Goal: Transaction & Acquisition: Obtain resource

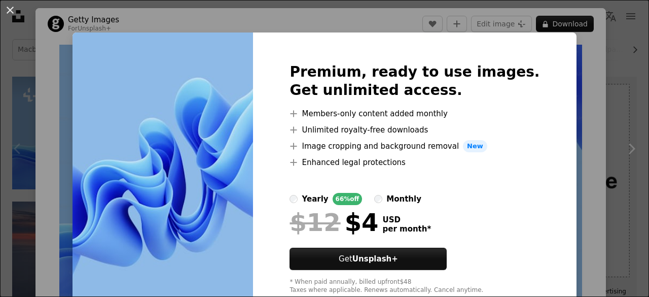
scroll to position [28, 0]
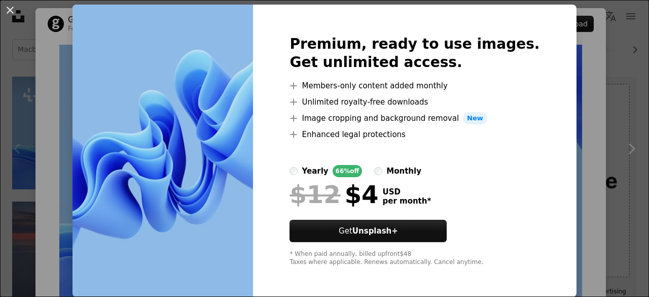
click at [237, 158] on img at bounding box center [163, 151] width 181 height 292
click at [241, 149] on img at bounding box center [163, 151] width 181 height 292
click at [11, 10] on button "An X shape" at bounding box center [10, 10] width 12 height 12
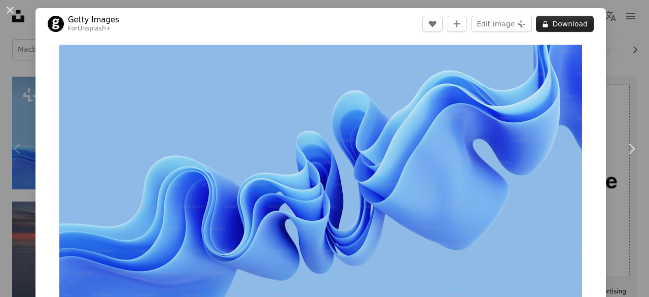
click at [559, 27] on button "A lock Download" at bounding box center [565, 24] width 58 height 16
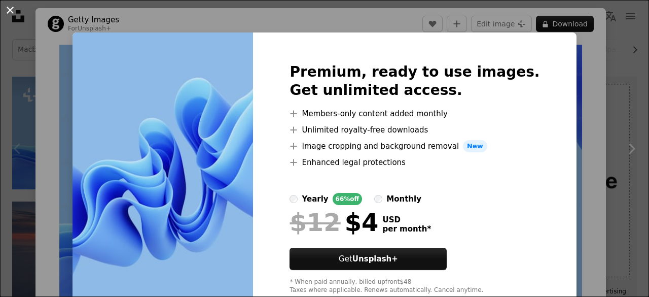
click at [9, 10] on button "An X shape" at bounding box center [10, 10] width 12 height 12
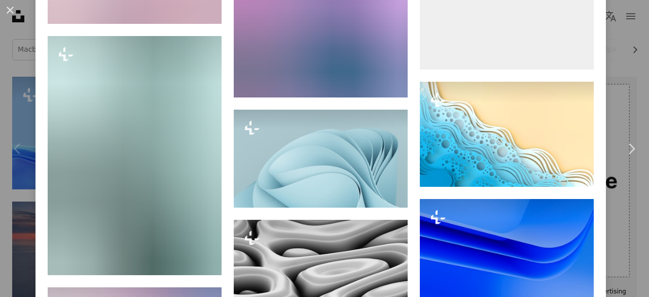
scroll to position [7507, 0]
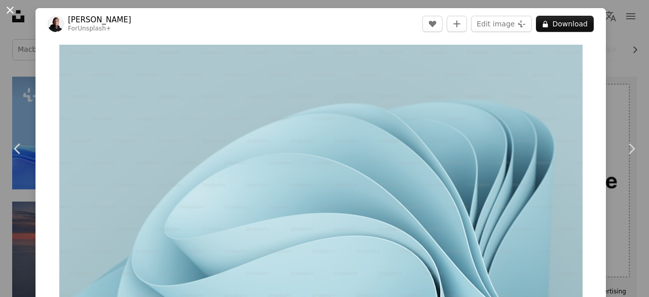
click at [8, 8] on button "An X shape" at bounding box center [10, 10] width 12 height 12
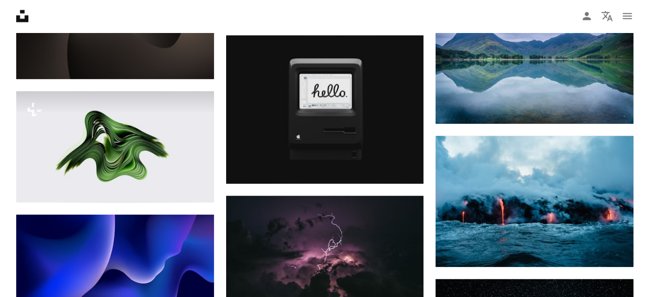
scroll to position [1268, 0]
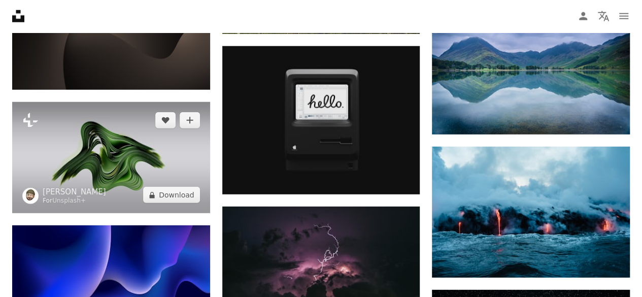
click at [151, 157] on img at bounding box center [111, 157] width 198 height 111
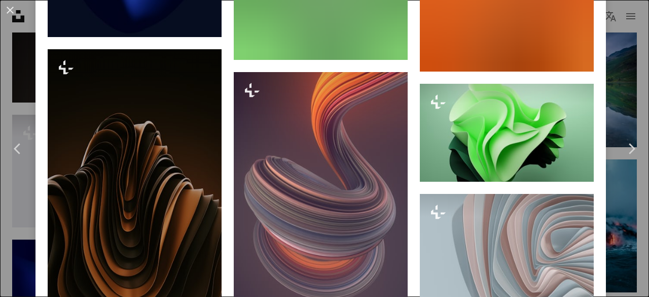
scroll to position [3075, 0]
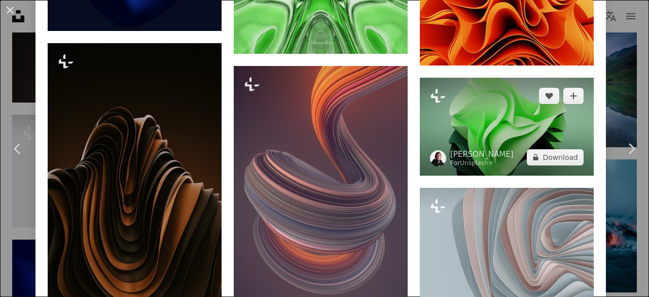
click at [489, 94] on img at bounding box center [507, 127] width 174 height 98
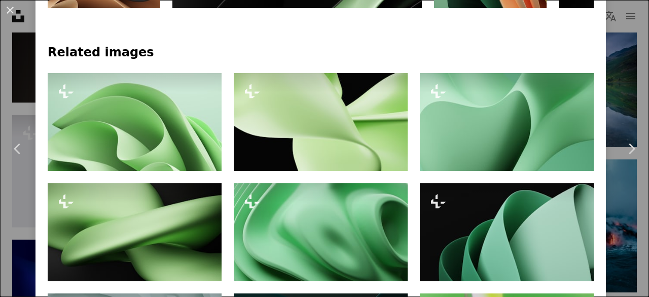
scroll to position [659, 0]
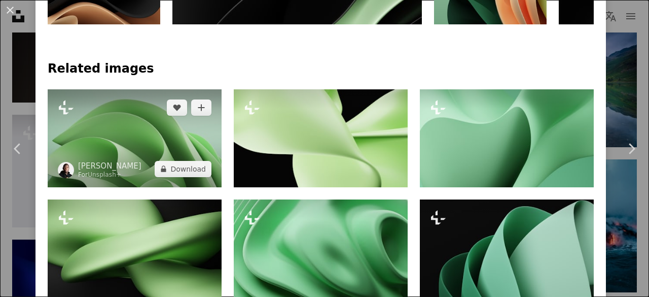
click at [183, 139] on img at bounding box center [135, 138] width 174 height 98
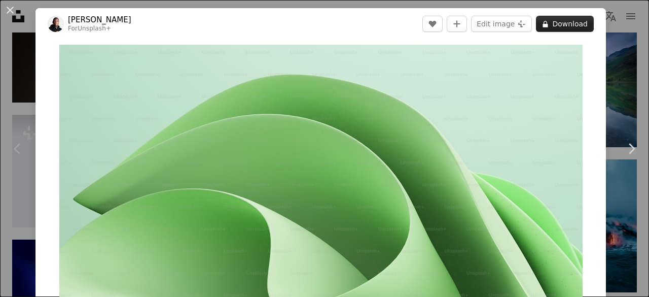
click at [550, 26] on button "A lock Download" at bounding box center [565, 24] width 58 height 16
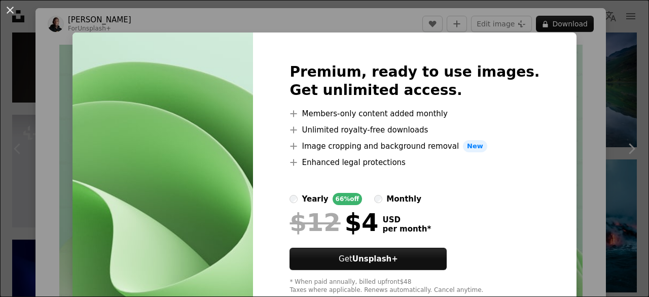
scroll to position [28, 0]
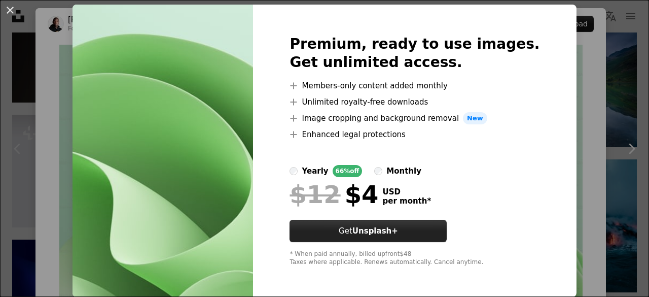
click at [394, 234] on strong "Unsplash+" at bounding box center [376, 230] width 46 height 9
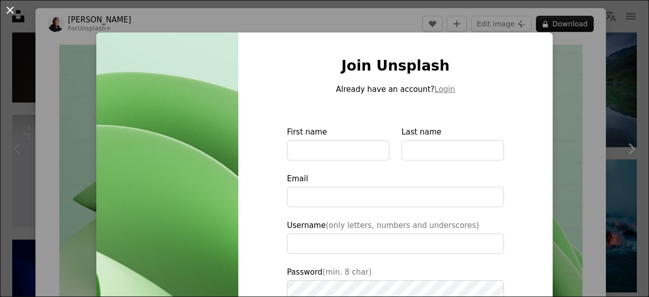
click at [11, 12] on button "An X shape" at bounding box center [10, 10] width 12 height 12
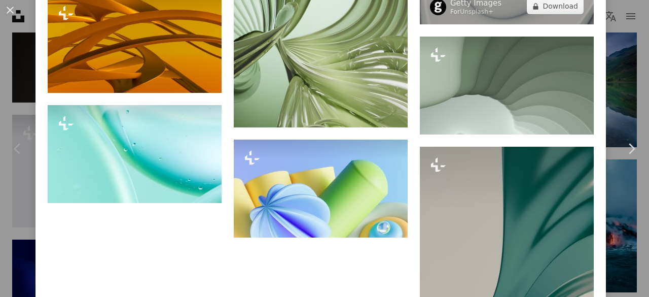
scroll to position [4358, 0]
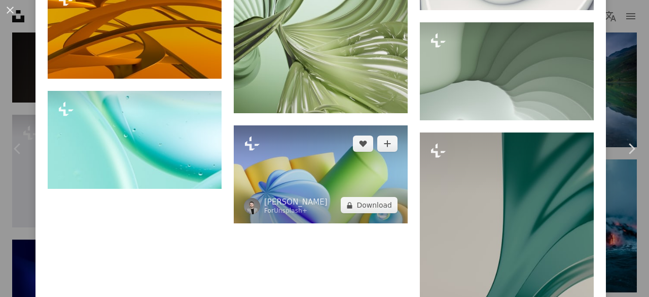
click at [319, 138] on img at bounding box center [321, 174] width 174 height 98
